Goal: Transaction & Acquisition: Obtain resource

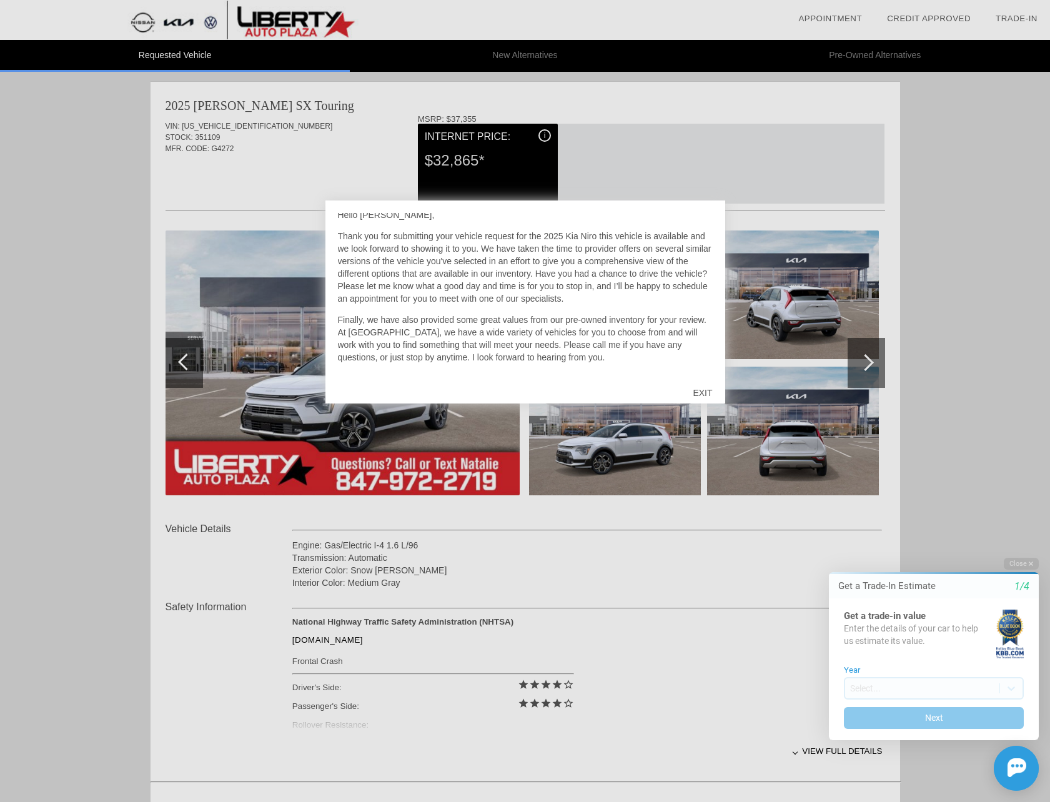
scroll to position [22, 0]
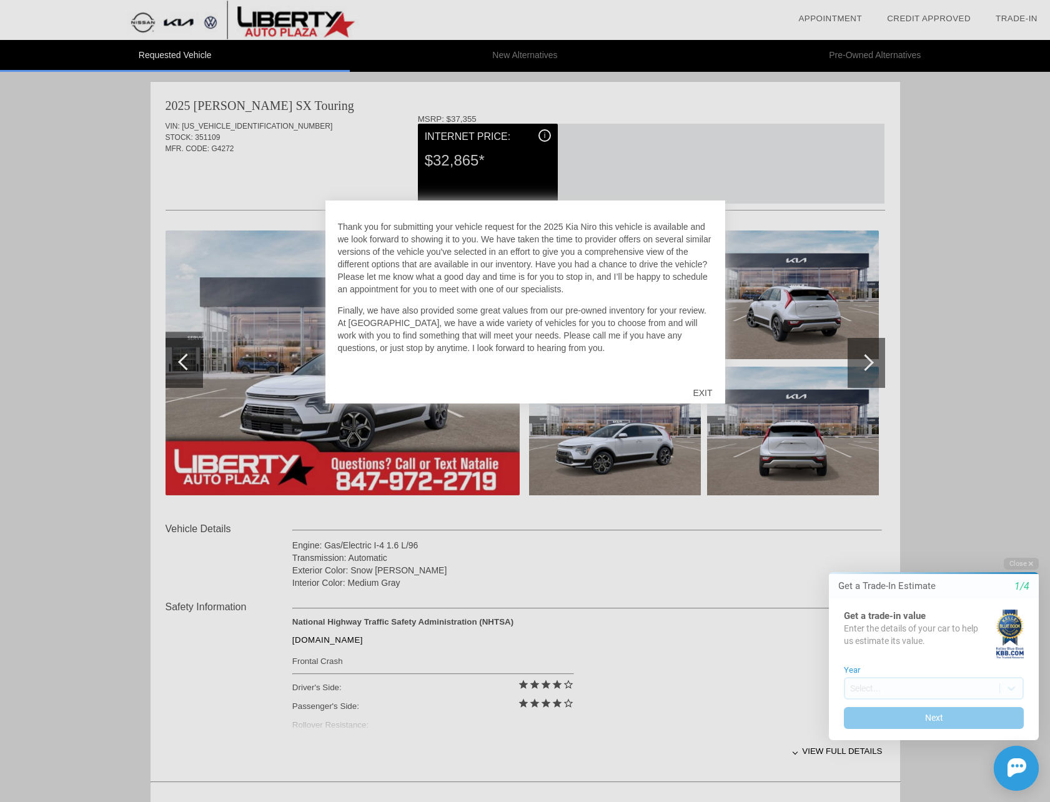
click at [694, 394] on div "EXIT" at bounding box center [702, 392] width 44 height 37
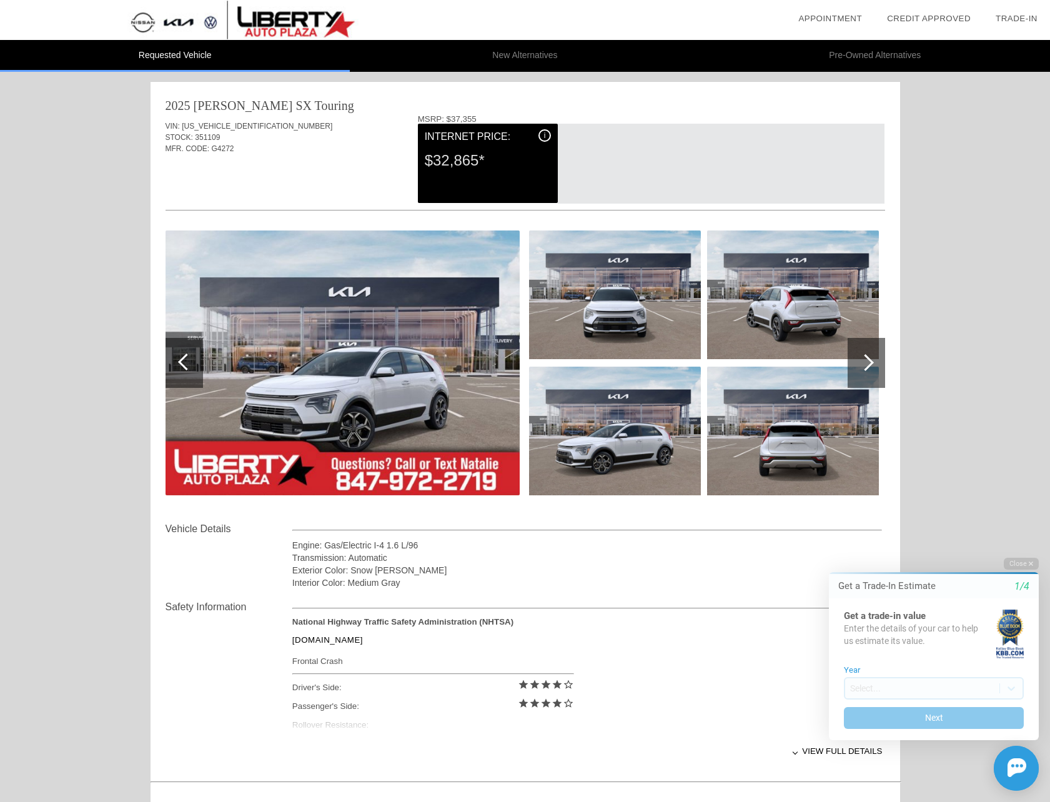
click at [541, 135] on div "i" at bounding box center [545, 135] width 12 height 12
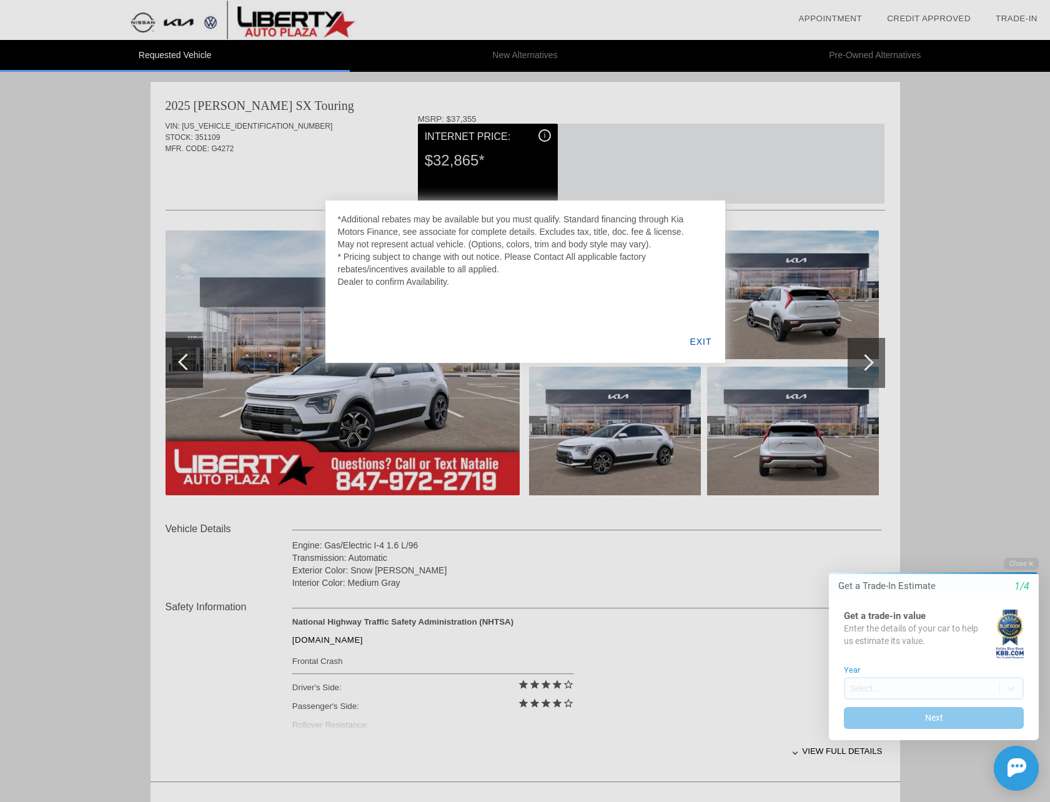
click at [703, 339] on div "EXIT" at bounding box center [701, 342] width 48 height 42
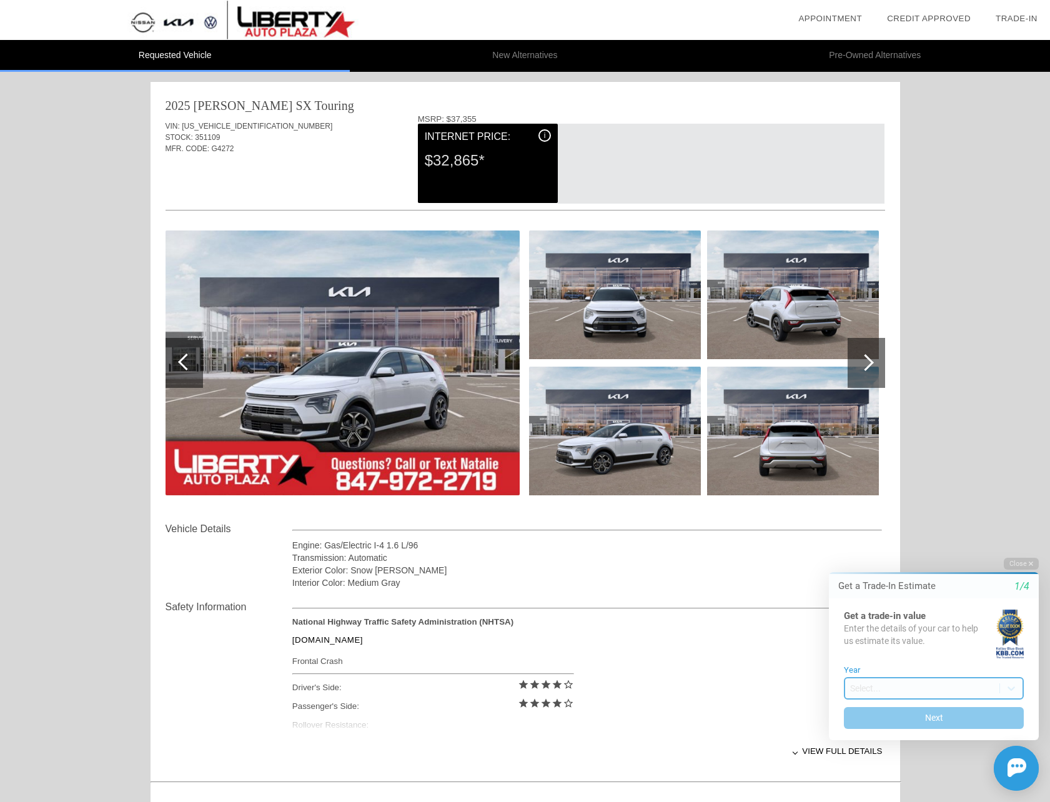
click at [874, 547] on body "Welcome! Get a Trade-In Estimate 1/4 Get a trade-in value Enter the details of …" at bounding box center [926, 547] width 247 height 0
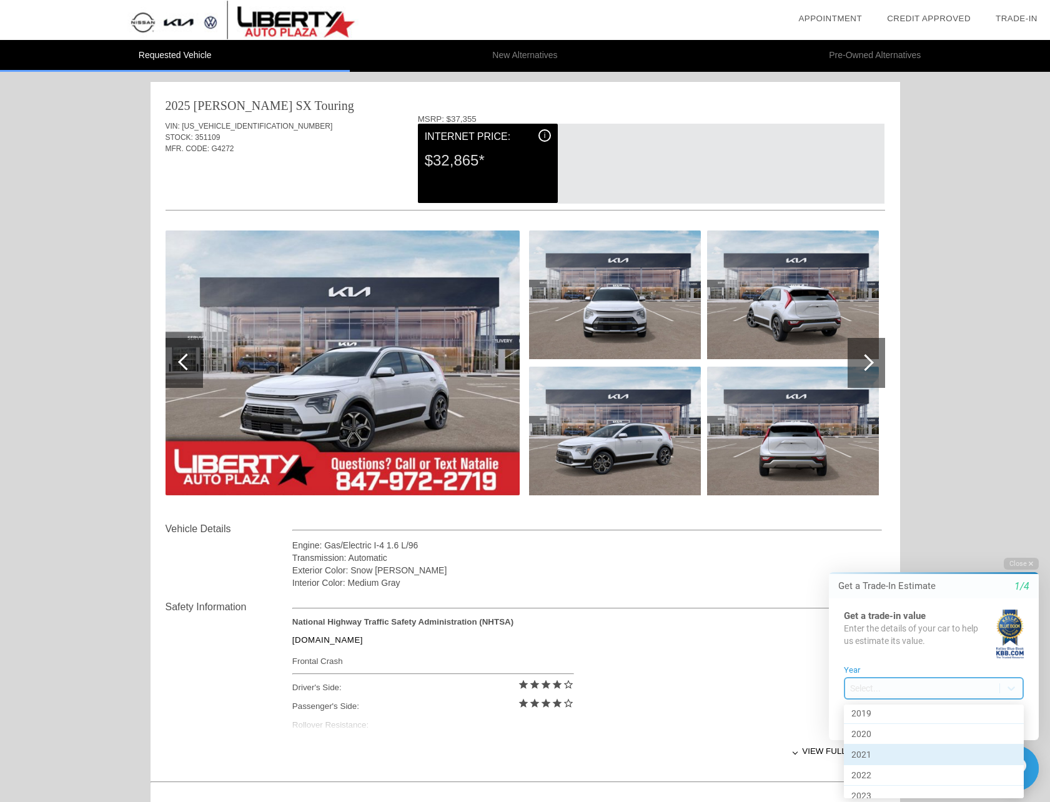
scroll to position [614, 0]
click at [890, 725] on div "2022" at bounding box center [934, 724] width 180 height 21
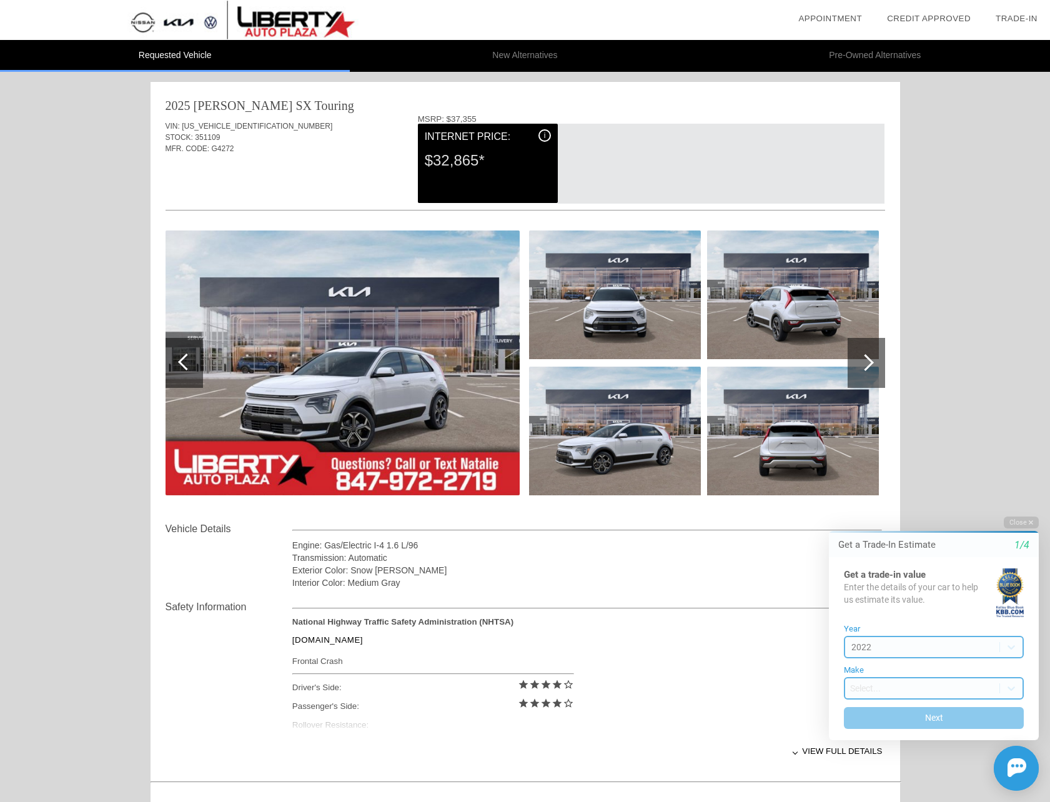
click at [916, 506] on body "Welcome! Get a Trade-In Estimate 1/4 Get a trade-in value Enter the details of …" at bounding box center [926, 506] width 247 height 0
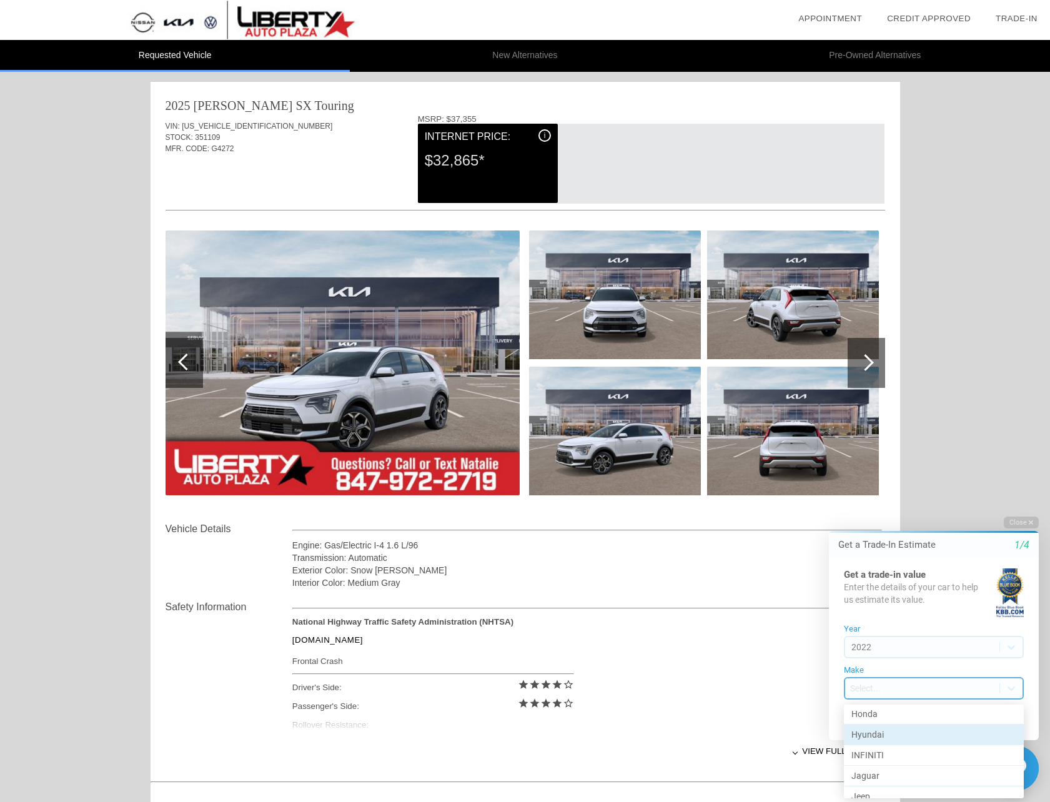
scroll to position [375, 0]
click at [894, 771] on div "Kia" at bounding box center [934, 777] width 180 height 21
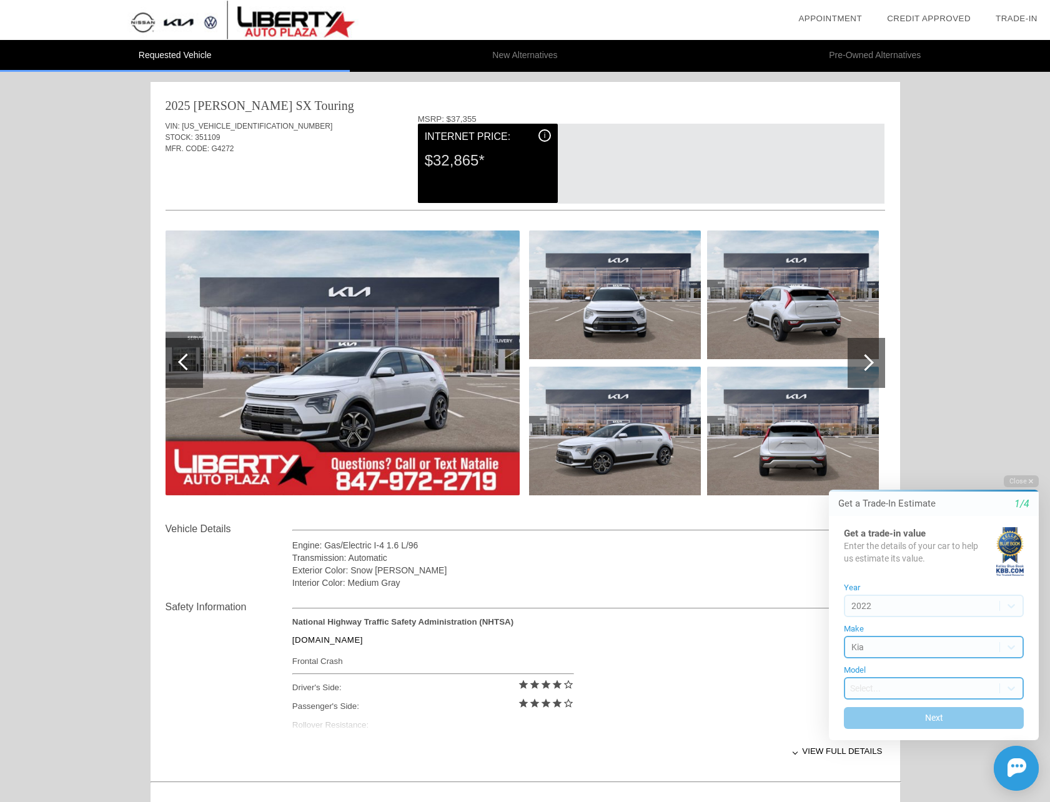
click at [924, 464] on body "Welcome! Get a Trade-In Estimate 1/4 Get a trade-in value Enter the details of …" at bounding box center [926, 464] width 247 height 0
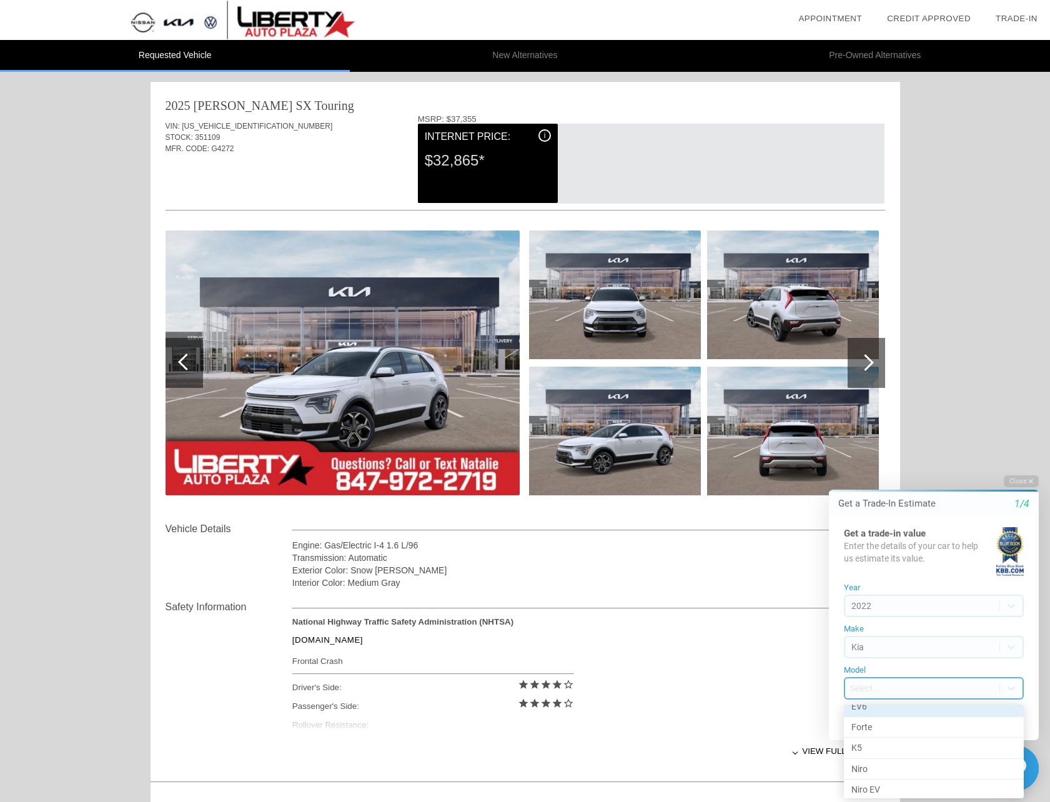
scroll to position [62, 0]
click at [919, 739] on div "Niro" at bounding box center [934, 738] width 180 height 21
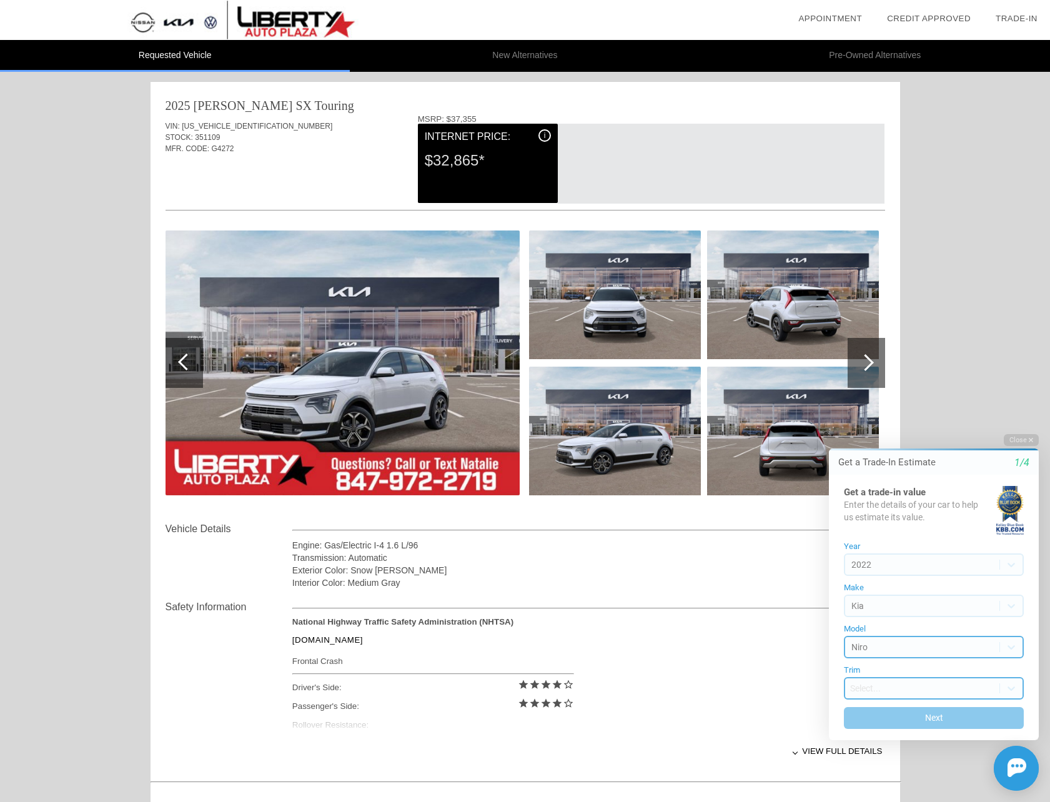
click at [932, 423] on body "Welcome! Get a Trade-In Estimate 1/4 Get a trade-in value Enter the details of …" at bounding box center [926, 423] width 247 height 0
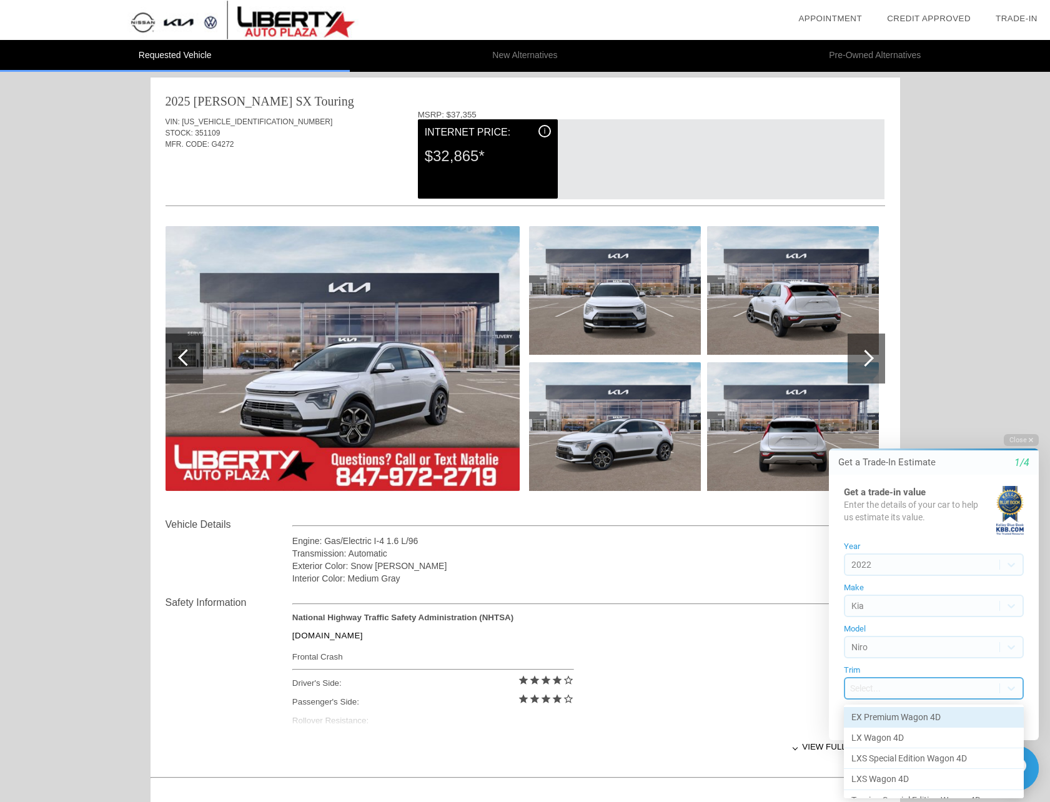
scroll to position [0, 0]
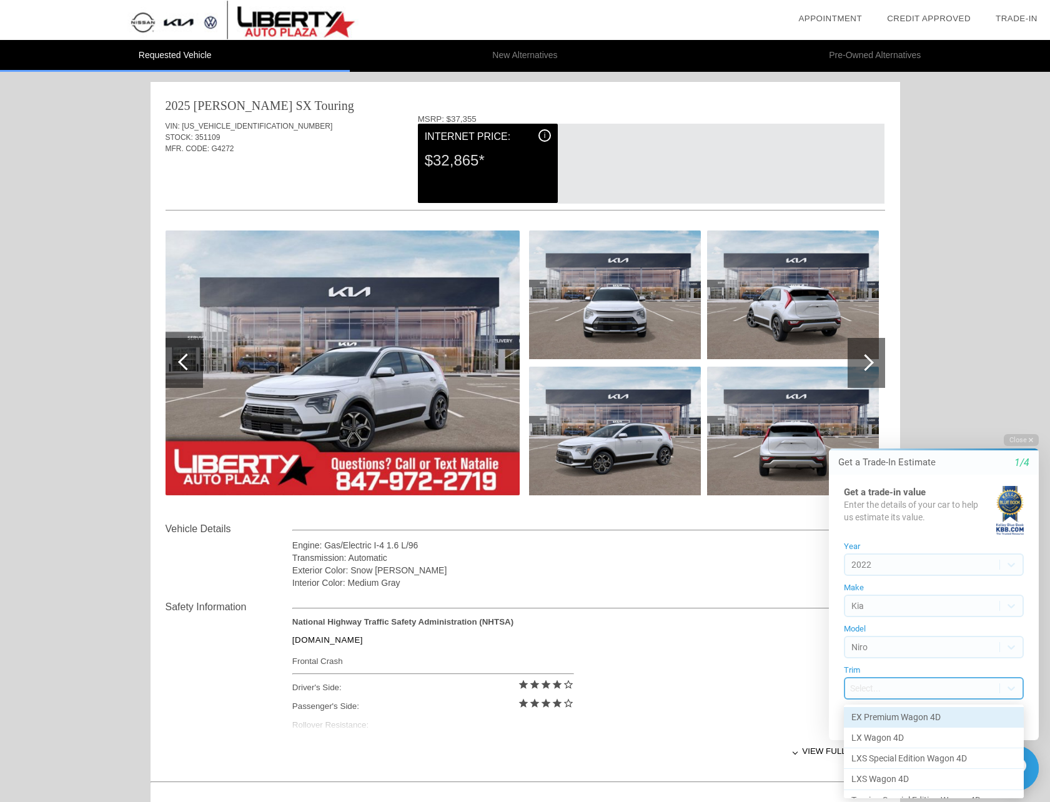
click at [904, 717] on div "EX Premium Wagon 4D" at bounding box center [934, 717] width 180 height 21
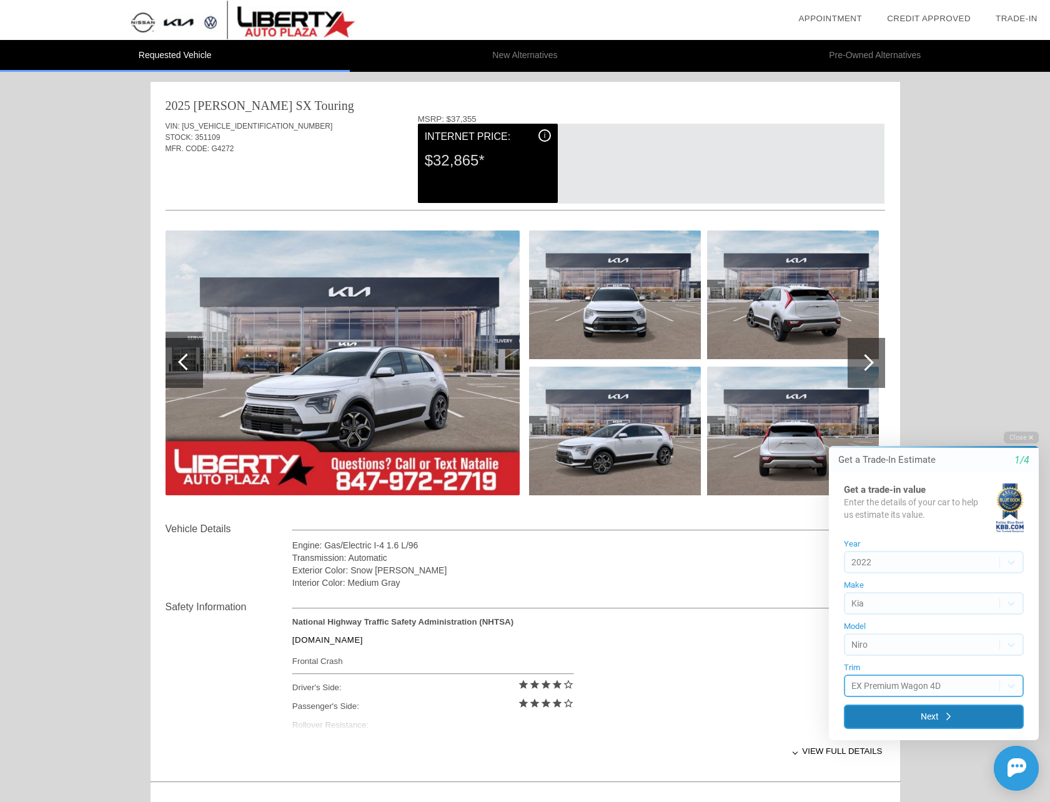
click at [934, 714] on button "Next" at bounding box center [934, 717] width 180 height 24
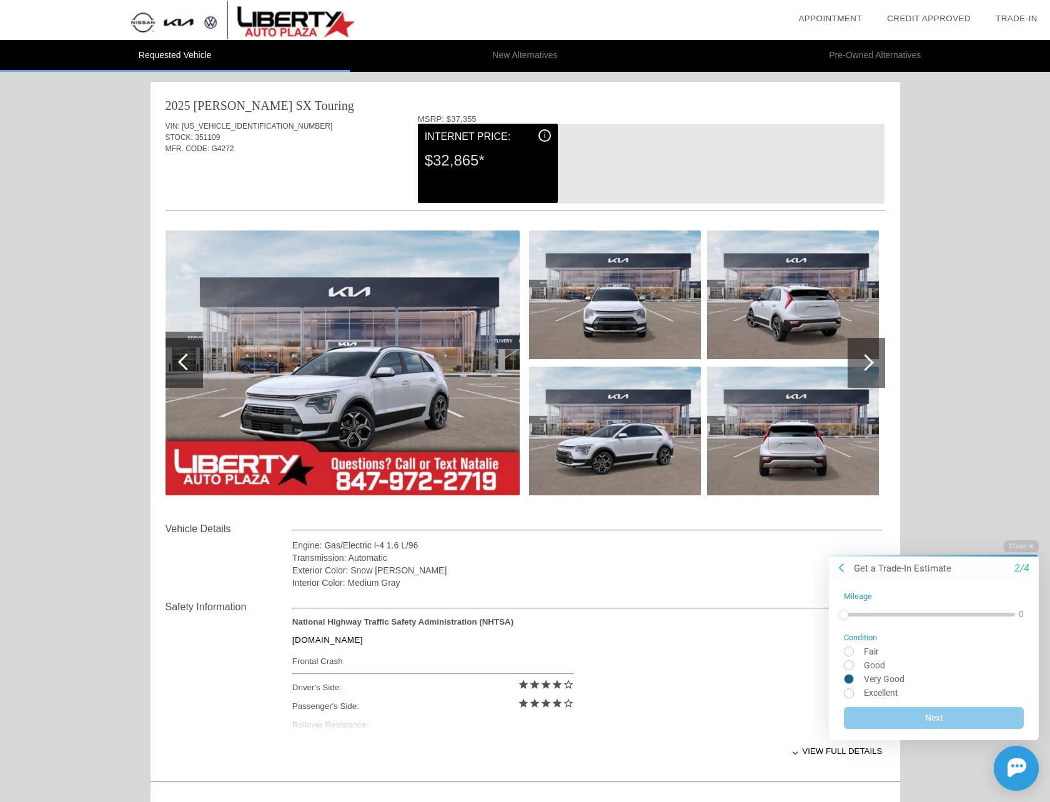
click at [848, 675] on input "radio" at bounding box center [934, 678] width 180 height 9
radio input "true"
drag, startPoint x: 847, startPoint y: 616, endPoint x: 914, endPoint y: 615, distance: 66.9
click at [914, 615] on div at bounding box center [913, 613] width 9 height 9
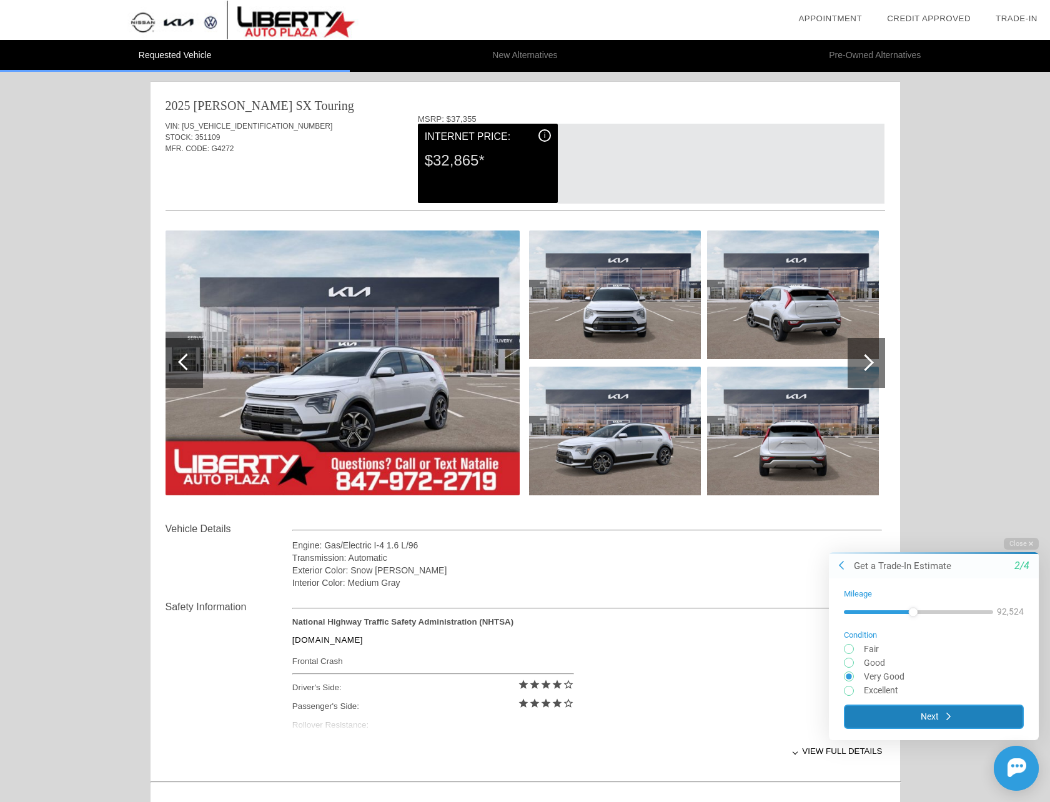
click at [945, 711] on button "Next" at bounding box center [934, 716] width 180 height 24
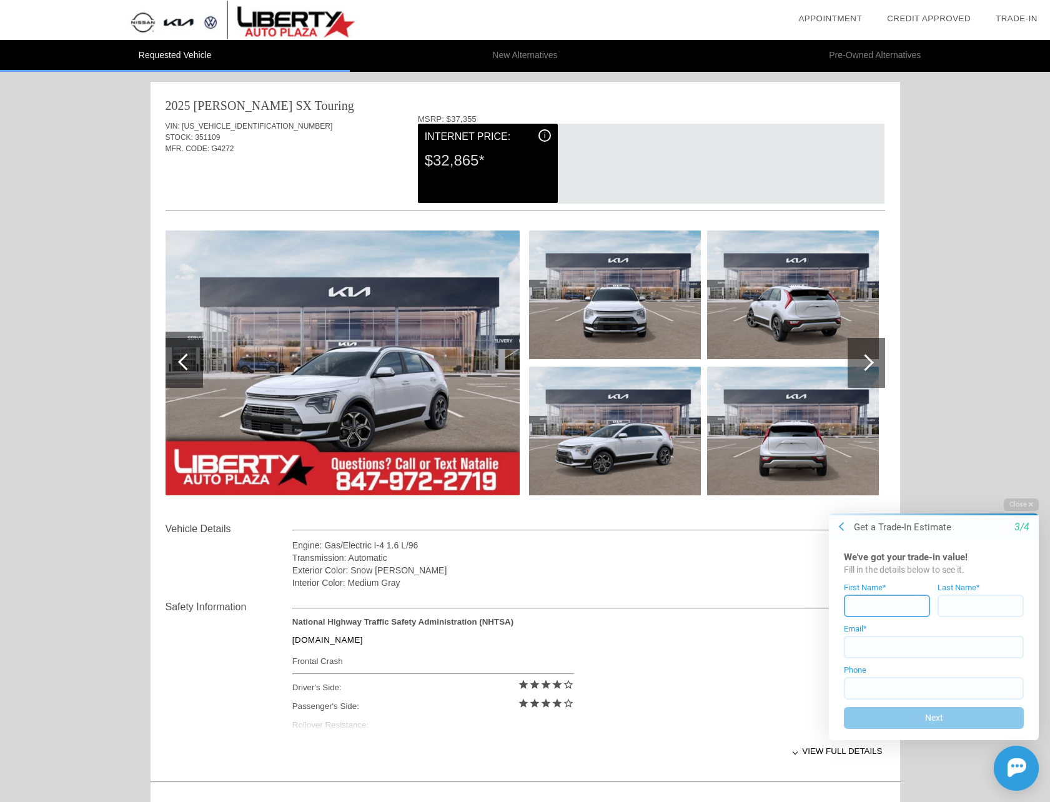
click at [895, 615] on input at bounding box center [887, 606] width 86 height 22
type input "Jeremy"
type input "Johnson"
type input "Jeremy@pyramidtechs.com"
type input "(712) 204-9933"
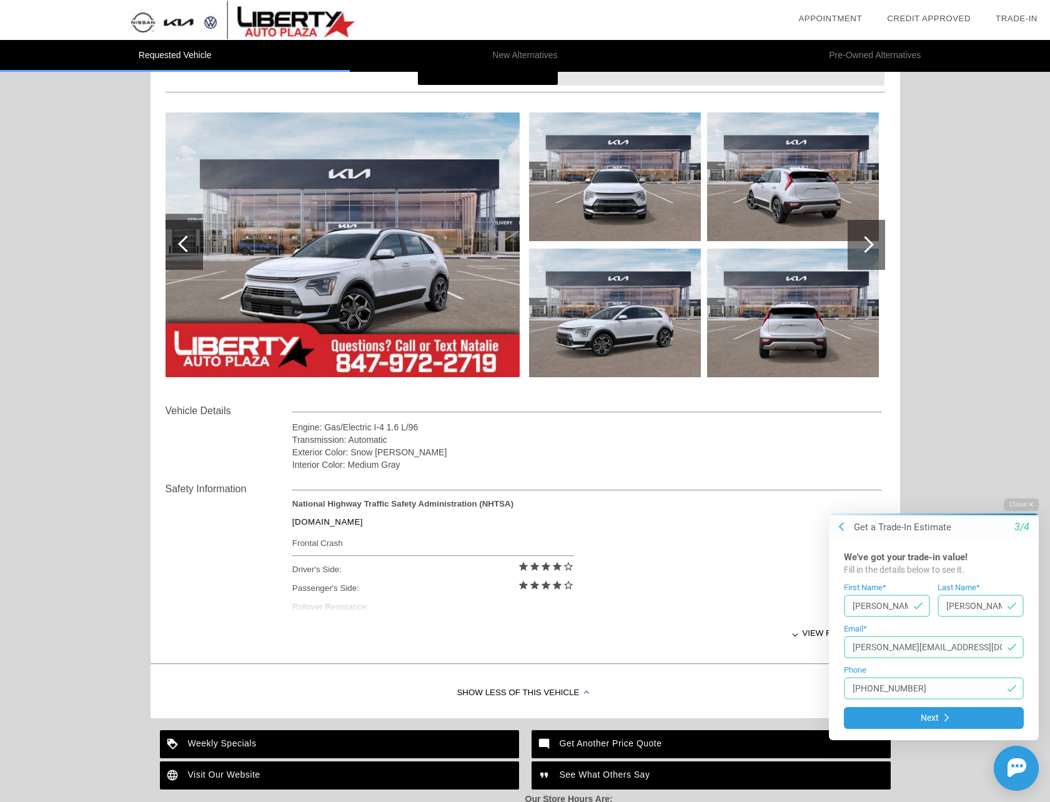
scroll to position [125, 0]
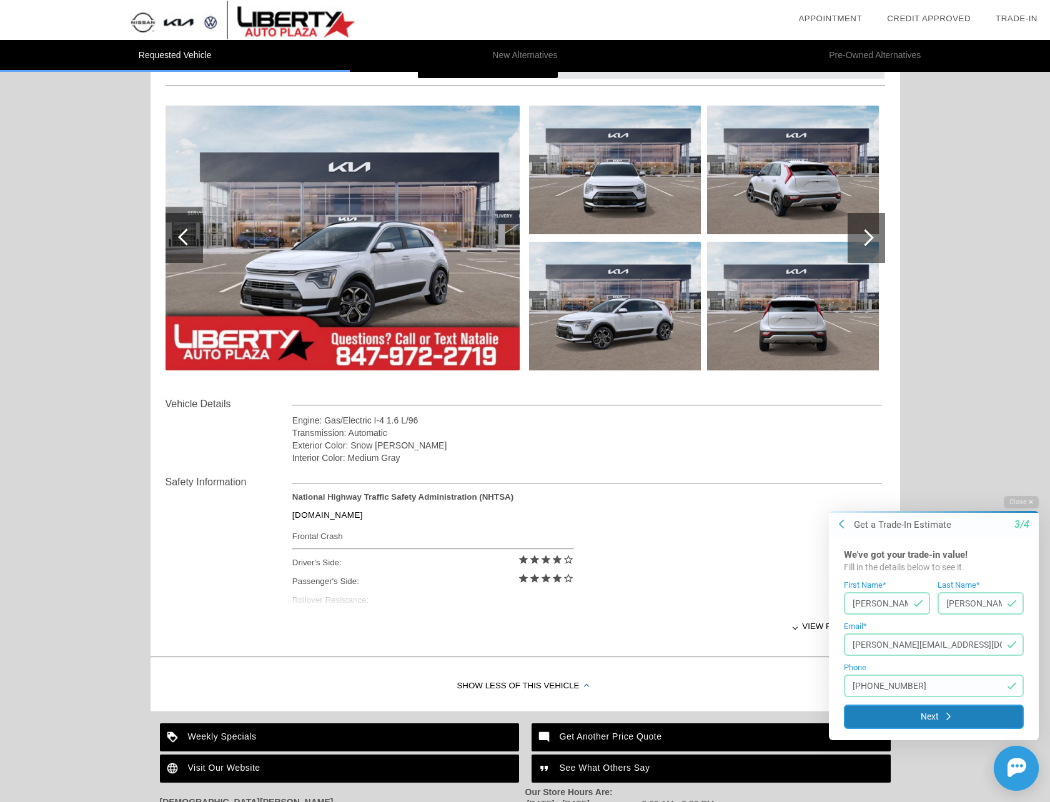
click at [973, 715] on button "Next" at bounding box center [934, 717] width 180 height 24
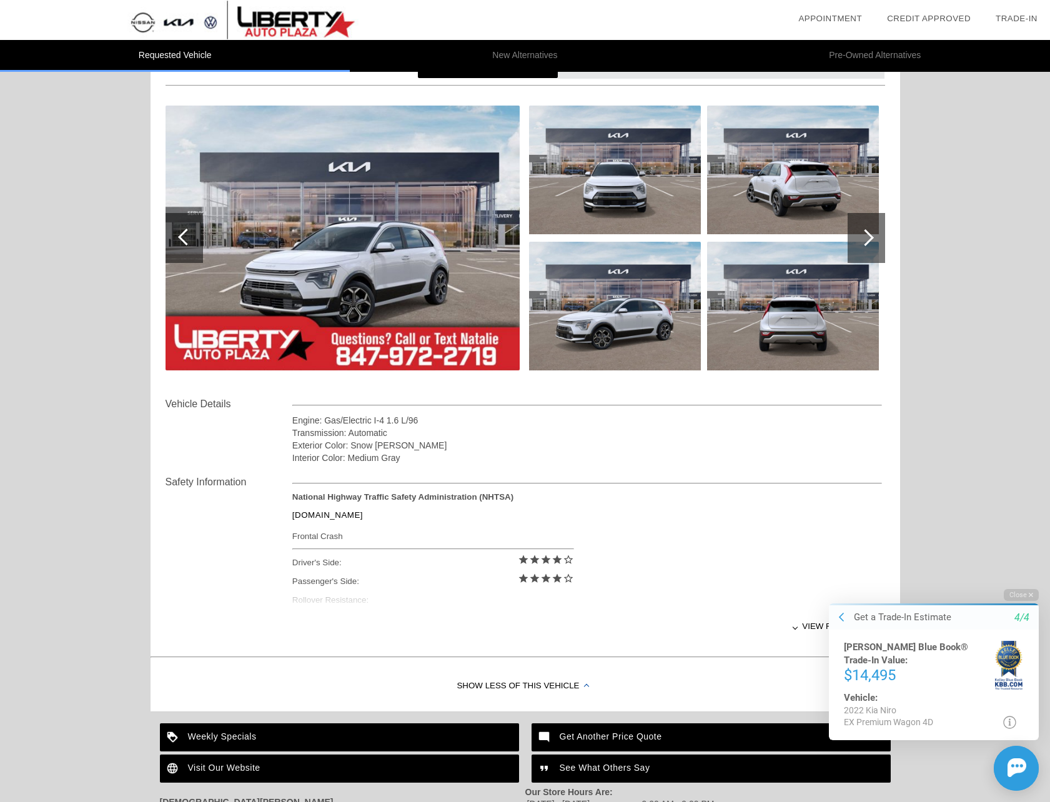
click at [947, 714] on div "Vehicle: 2022 Kia Niro EX Premium Wagon 4D © 2025 Kelley Blue Book Co., Inc. Al…" at bounding box center [934, 709] width 180 height 37
click at [1017, 592] on button "Close" at bounding box center [1021, 595] width 35 height 12
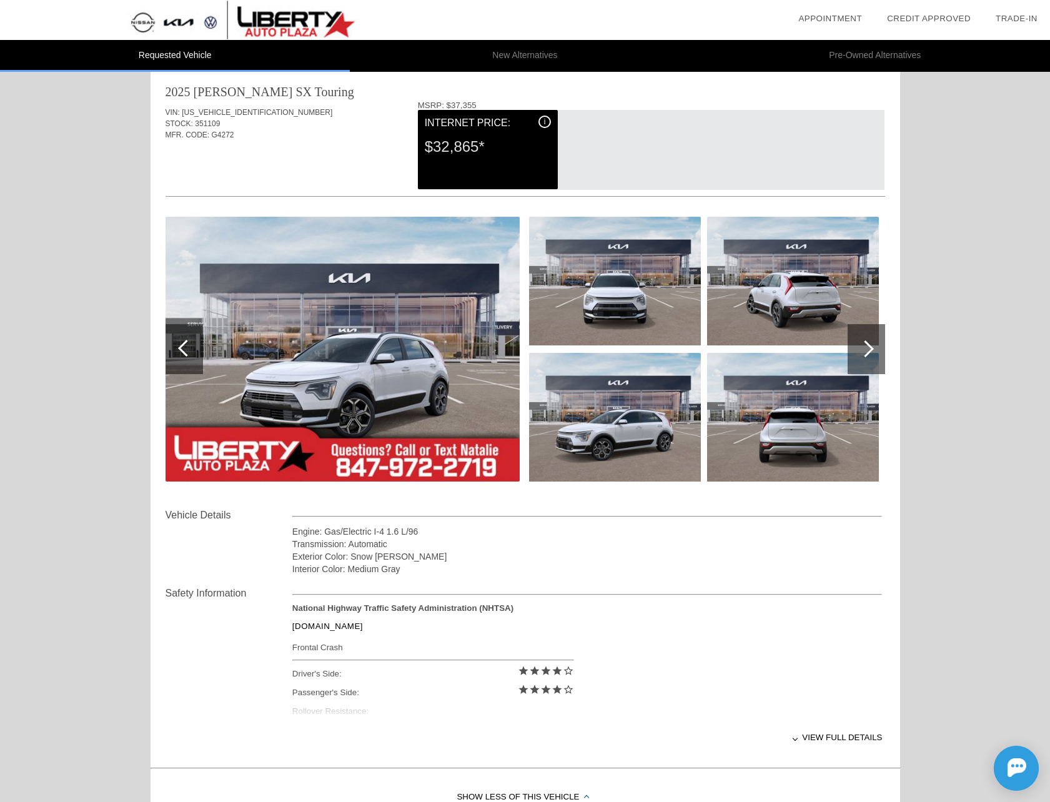
scroll to position [0, 0]
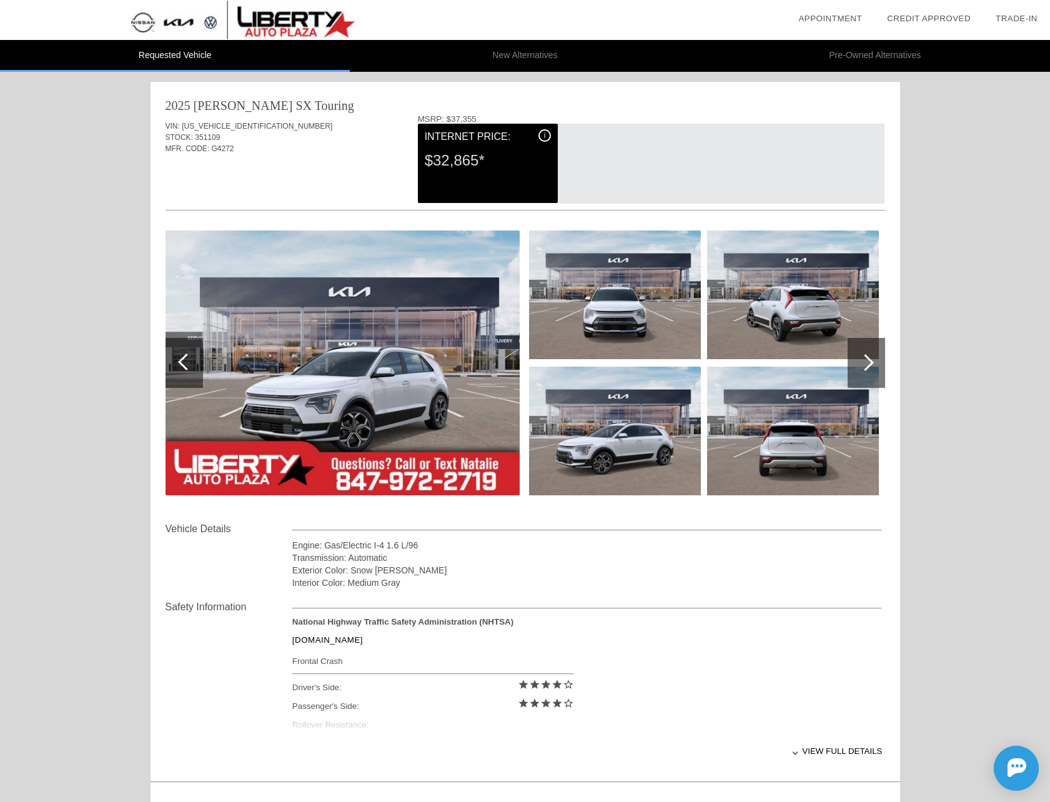
click at [546, 178] on div "i Internet Price: $32,865*" at bounding box center [488, 163] width 140 height 79
click at [252, 126] on span "[US_VEHICLE_IDENTIFICATION_NUMBER]" at bounding box center [257, 126] width 151 height 9
drag, startPoint x: 261, startPoint y: 125, endPoint x: 183, endPoint y: 128, distance: 77.5
click at [183, 128] on div "VIN: KNDCT3LE8S5292841" at bounding box center [526, 126] width 720 height 11
drag, startPoint x: 183, startPoint y: 128, endPoint x: 197, endPoint y: 125, distance: 14.7
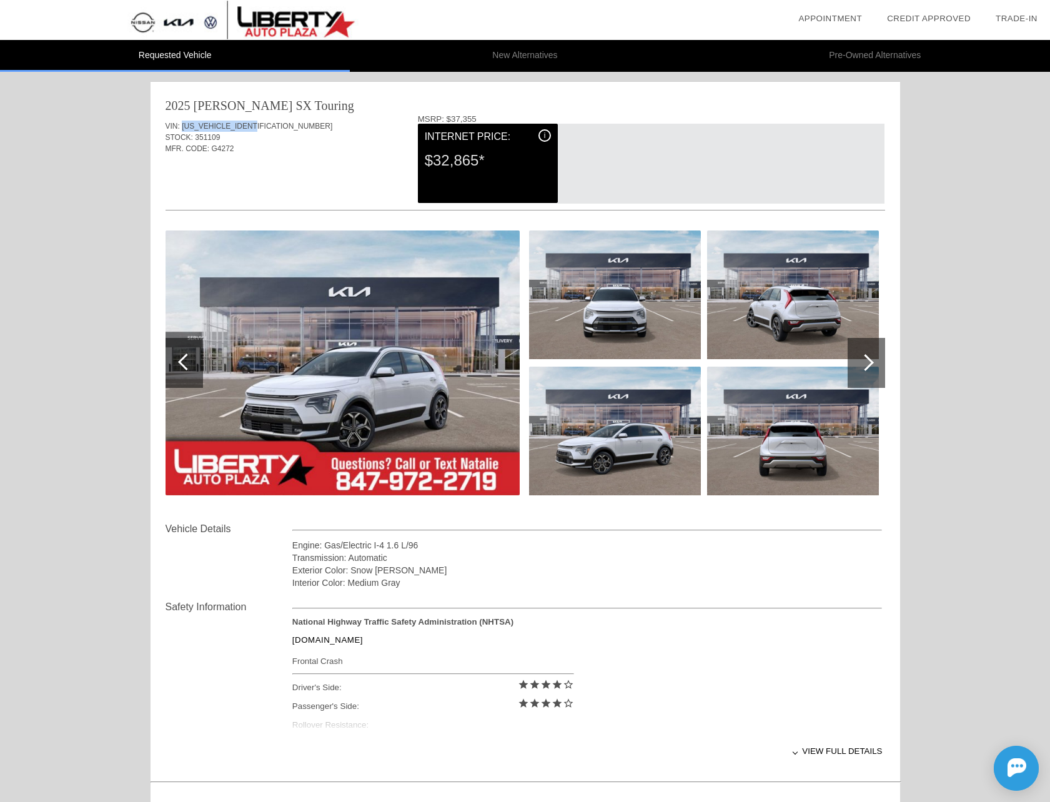
copy span "[US_VEHICLE_IDENTIFICATION_NUMBER]"
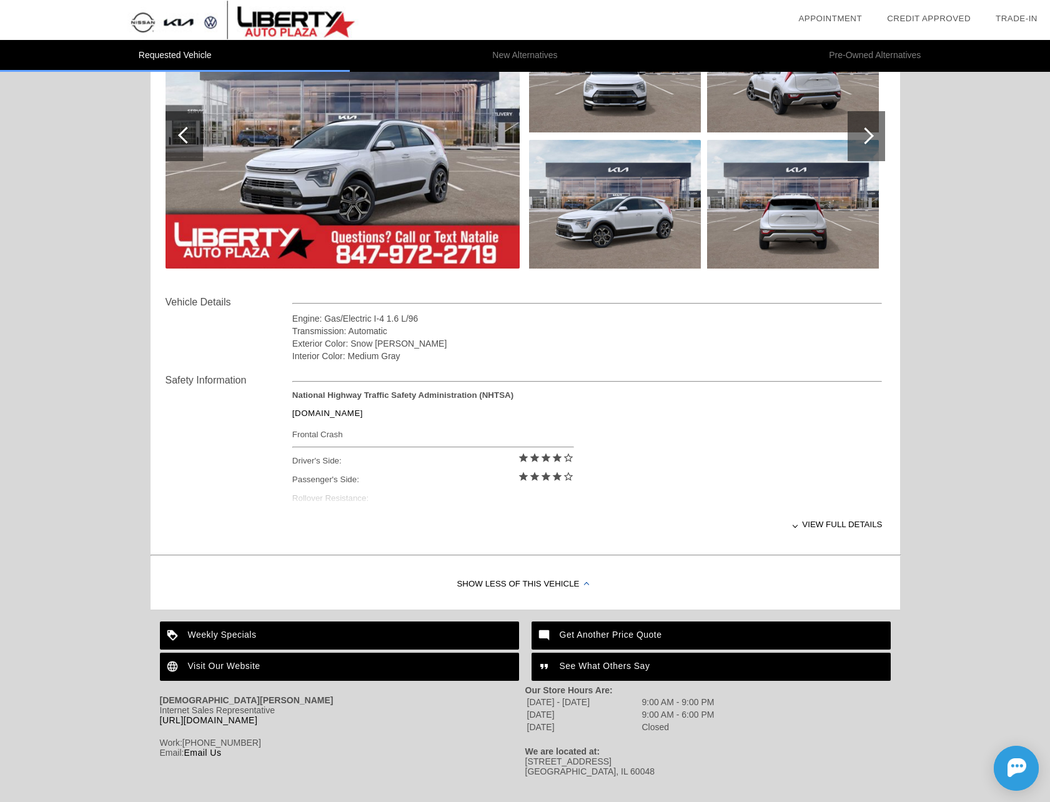
scroll to position [246, 0]
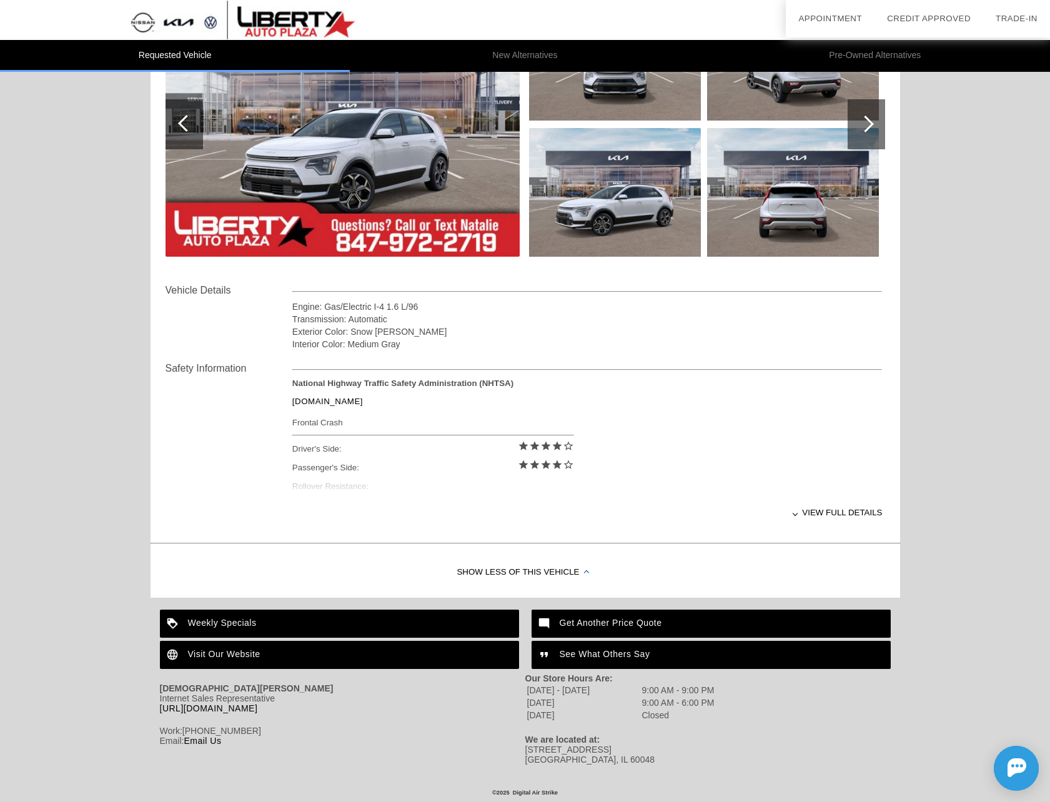
click at [272, 648] on div "Visit Our Website" at bounding box center [339, 655] width 359 height 28
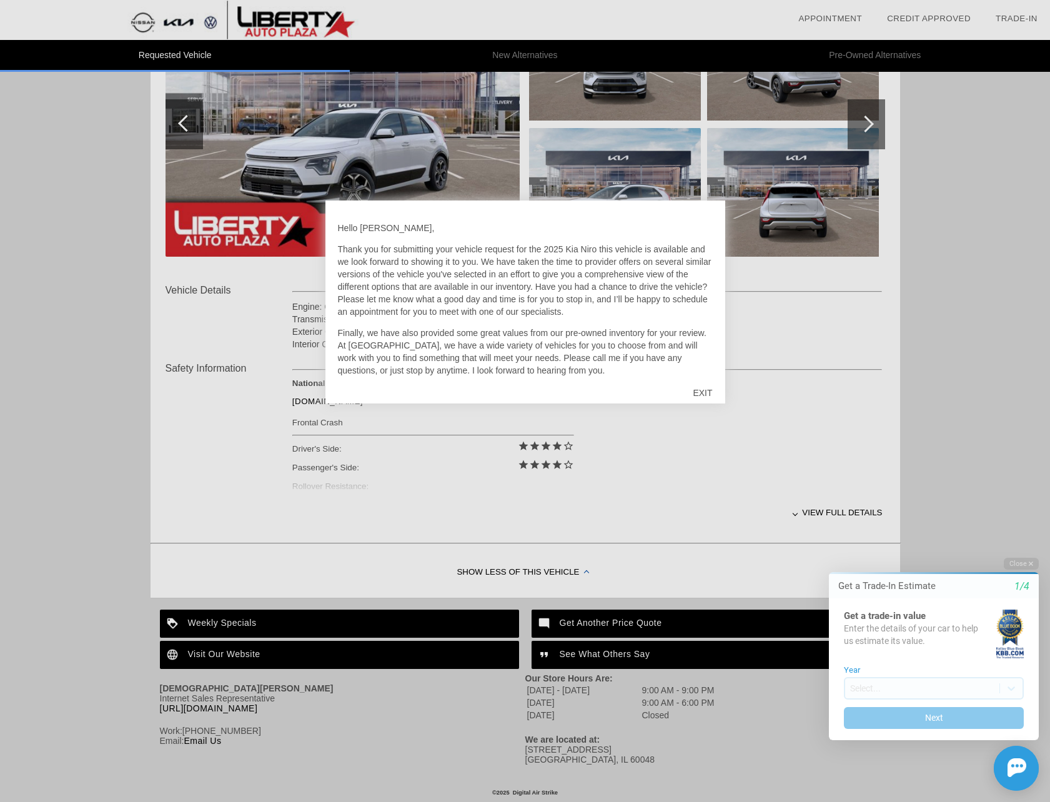
click at [705, 394] on div "EXIT" at bounding box center [702, 392] width 44 height 37
